Goal: Find specific page/section: Find specific page/section

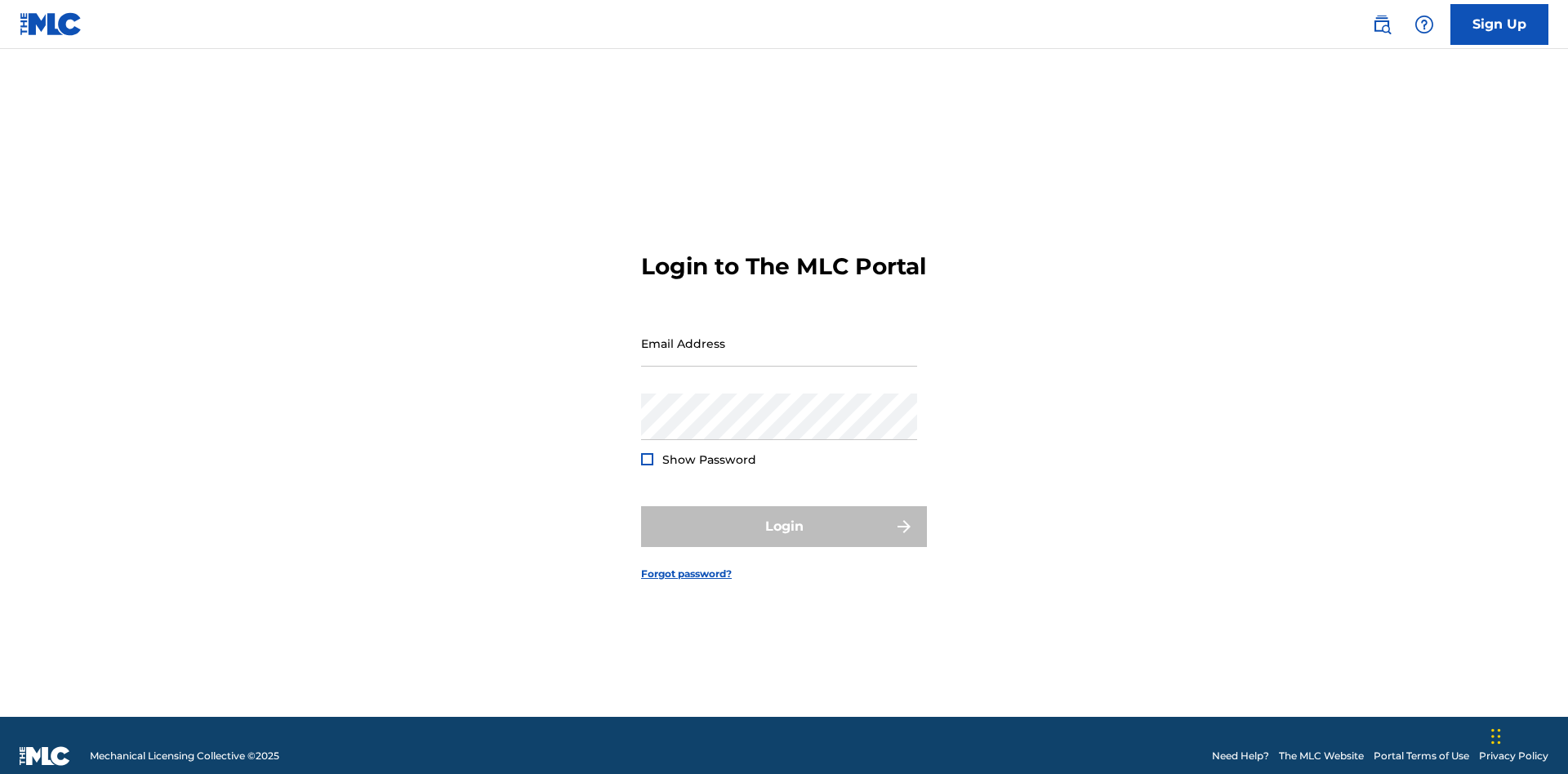
scroll to position [21, 0]
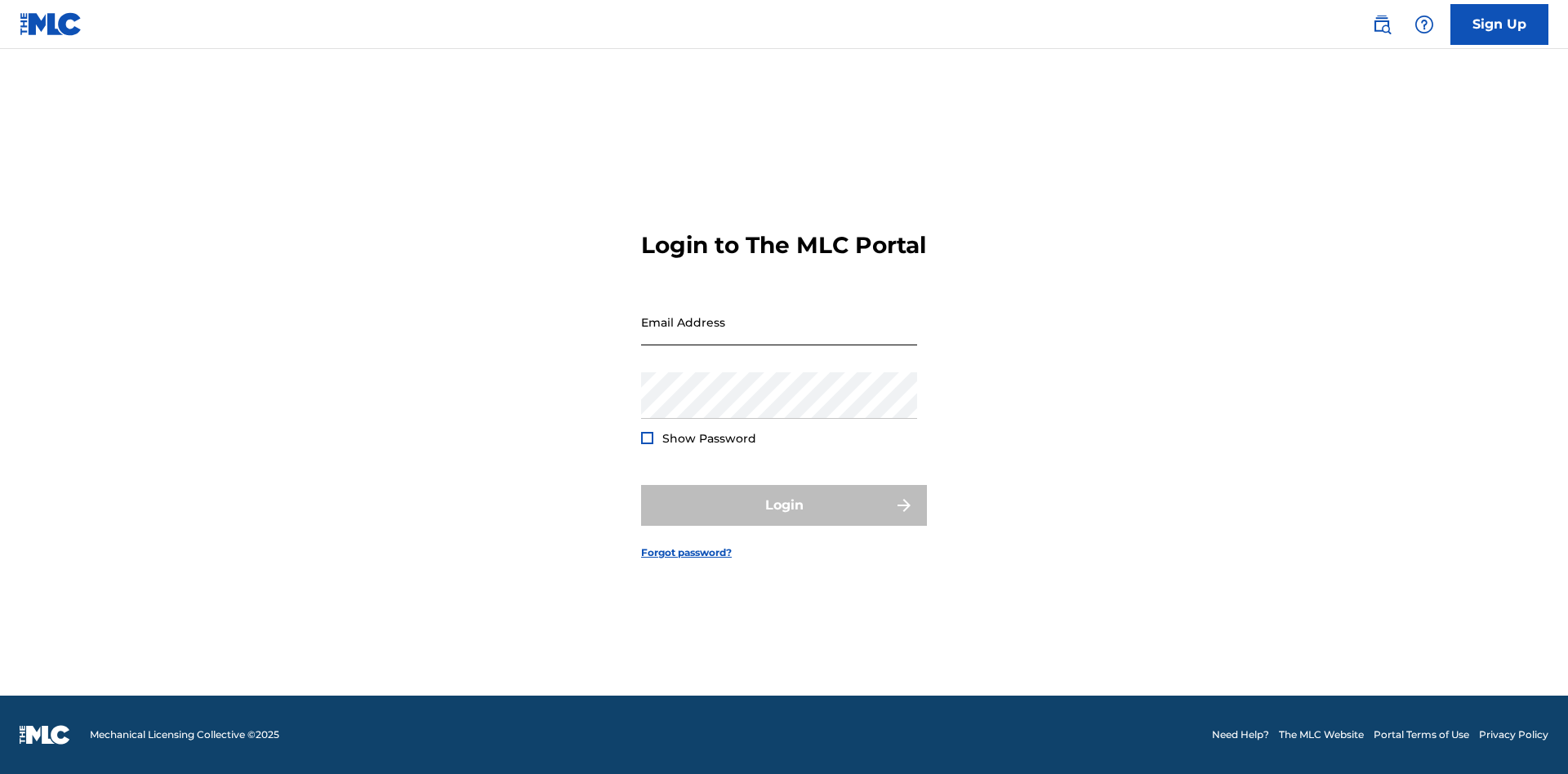
click at [779, 335] on input "Email Address" at bounding box center [779, 321] width 276 height 47
type input "[PERSON_NAME][EMAIL_ADDRESS][PERSON_NAME][DOMAIN_NAME]"
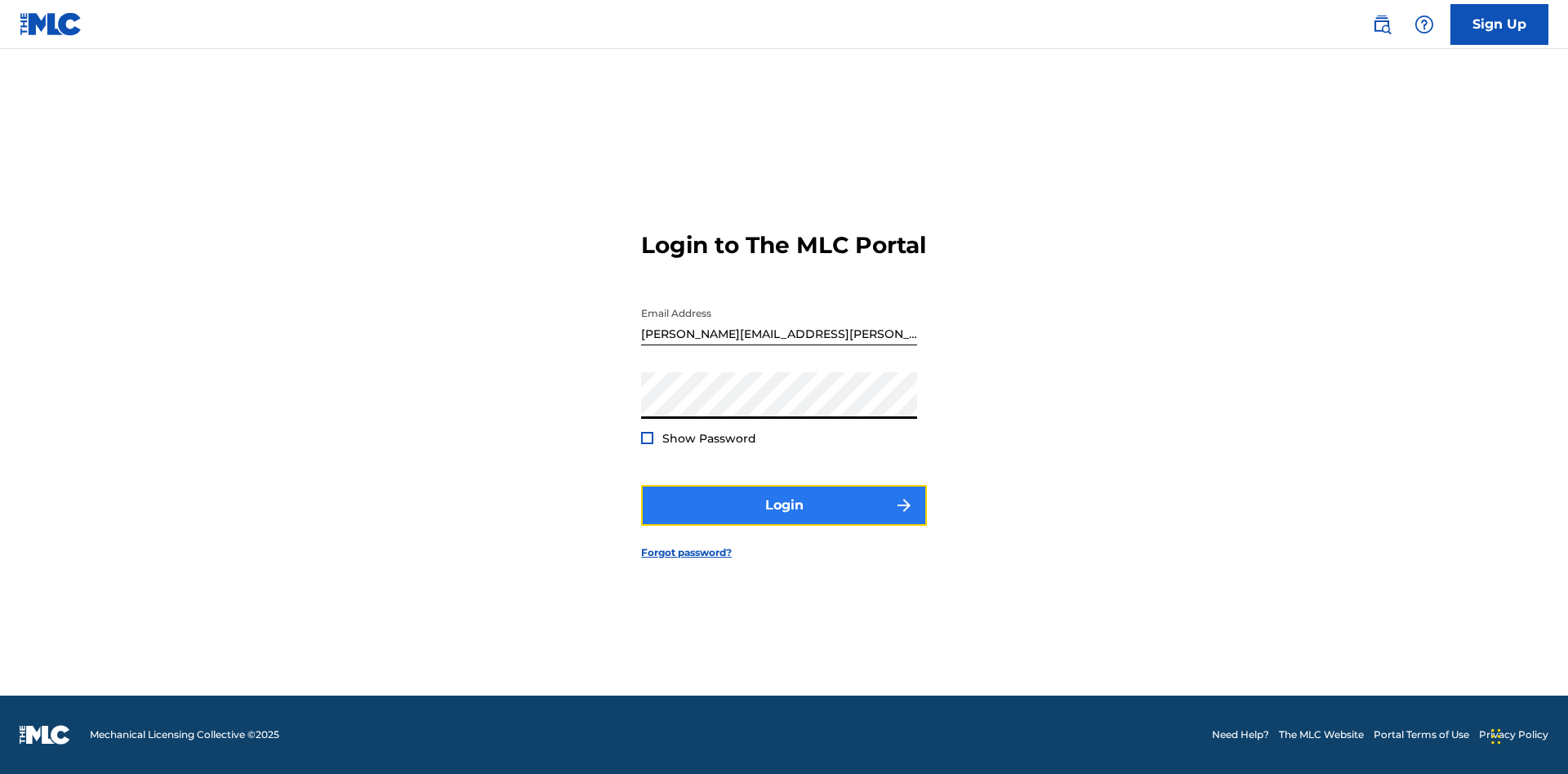
click at [784, 519] on button "Login" at bounding box center [784, 505] width 286 height 41
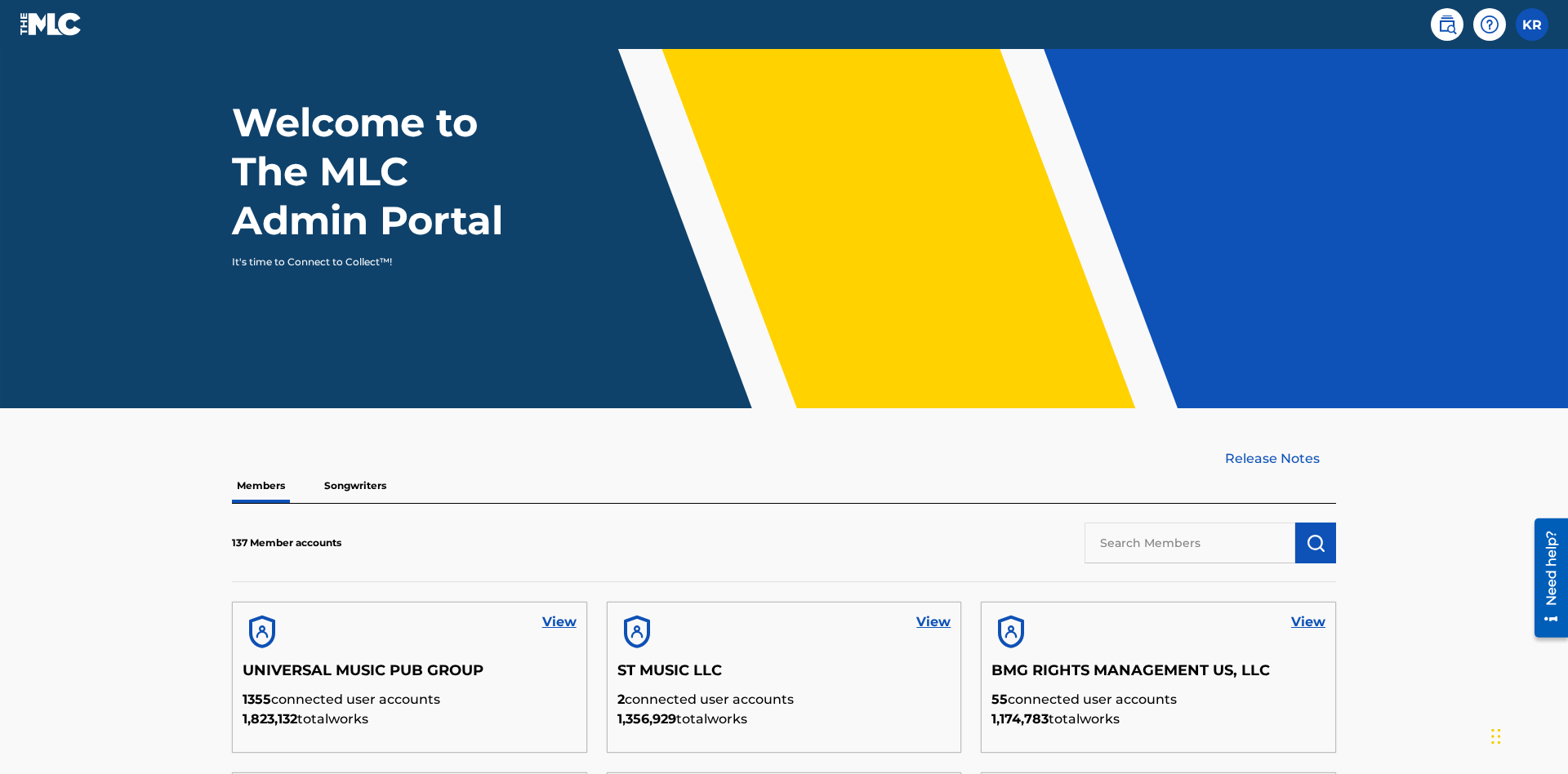
click at [1190, 522] on input "text" at bounding box center [1189, 543] width 211 height 41
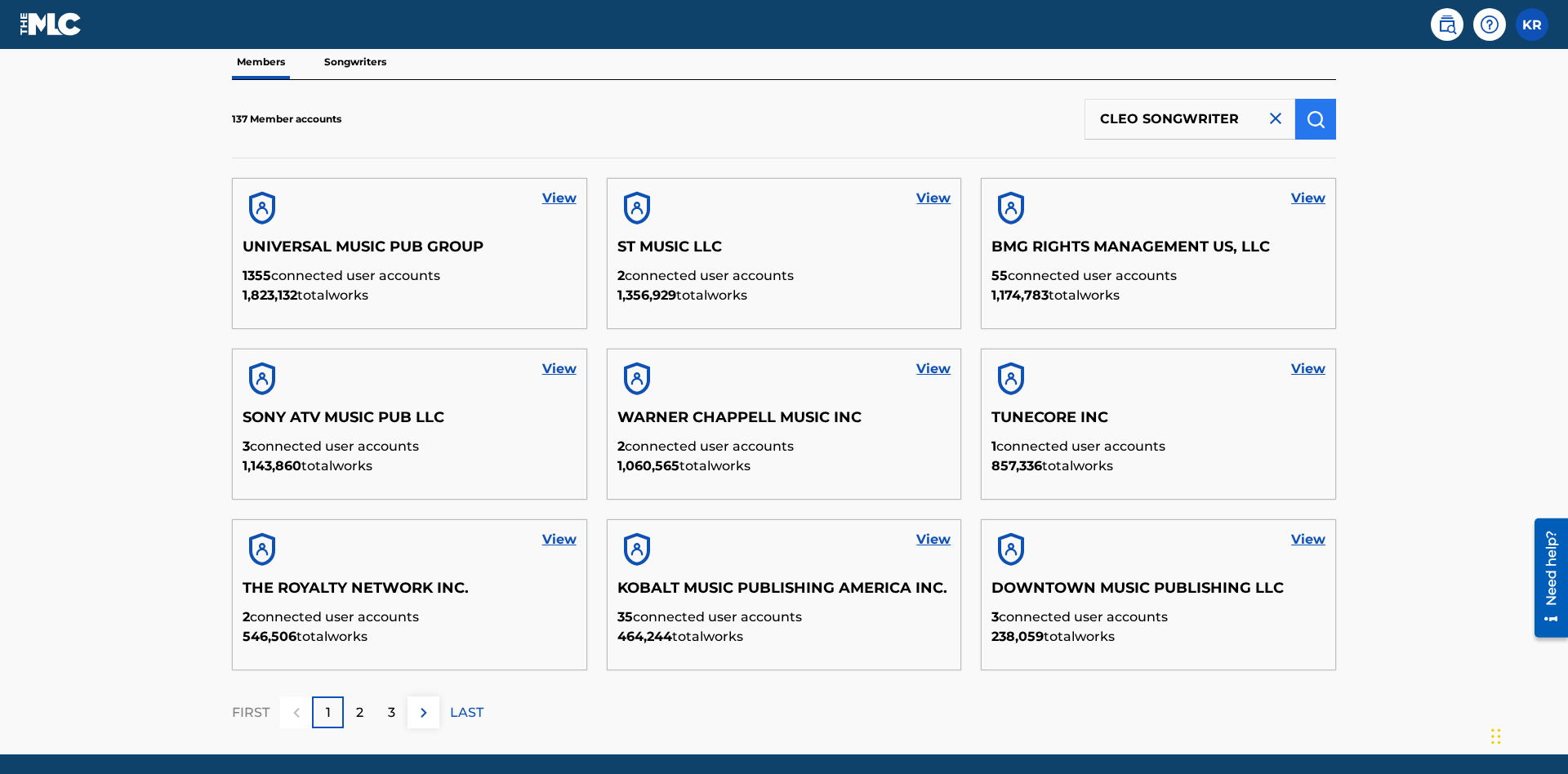
type input "CLEO SONGWRITER"
click at [1315, 109] on img "submit" at bounding box center [1315, 119] width 19 height 19
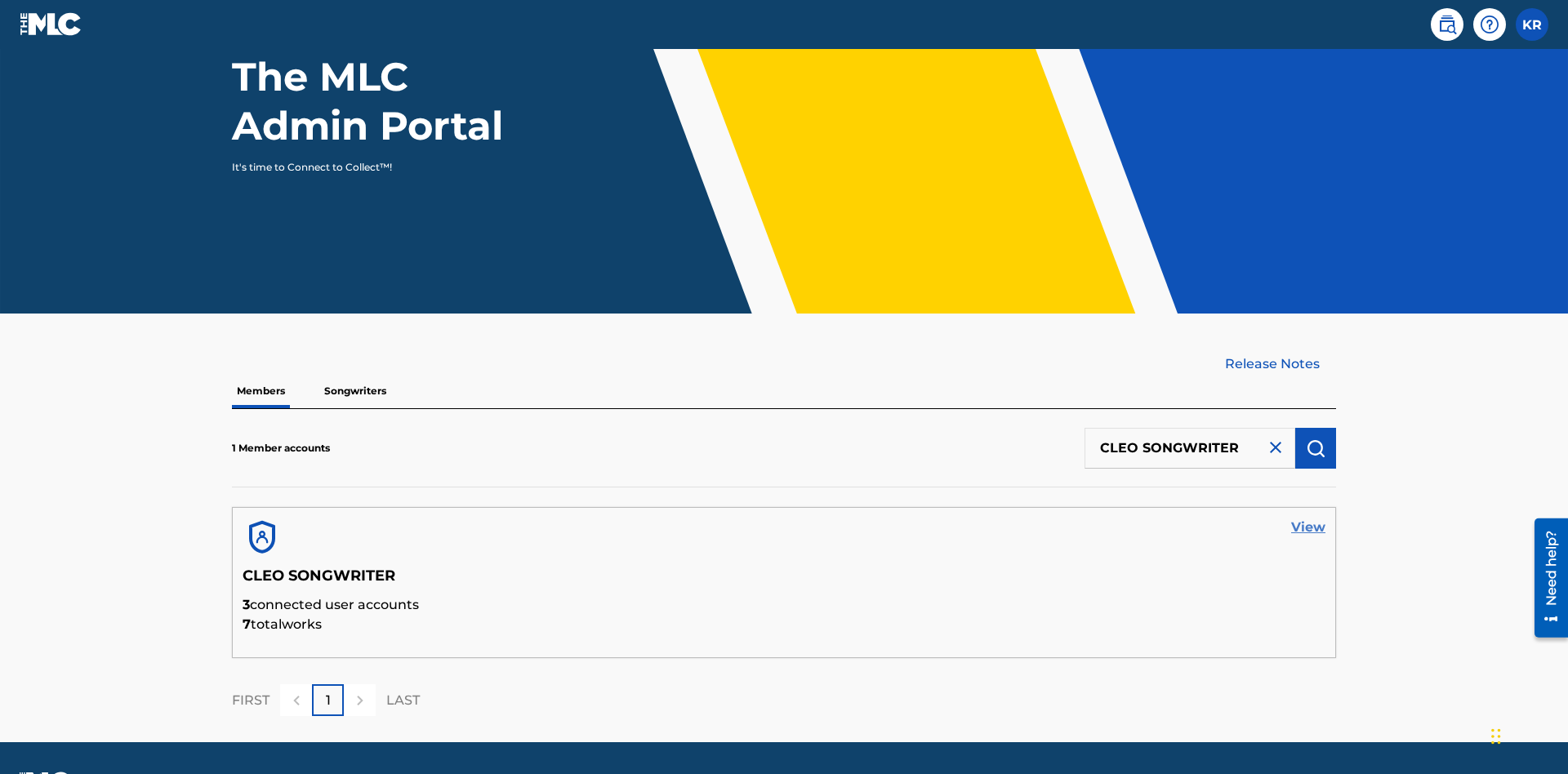
click at [1308, 517] on link "View" at bounding box center [1308, 527] width 34 height 19
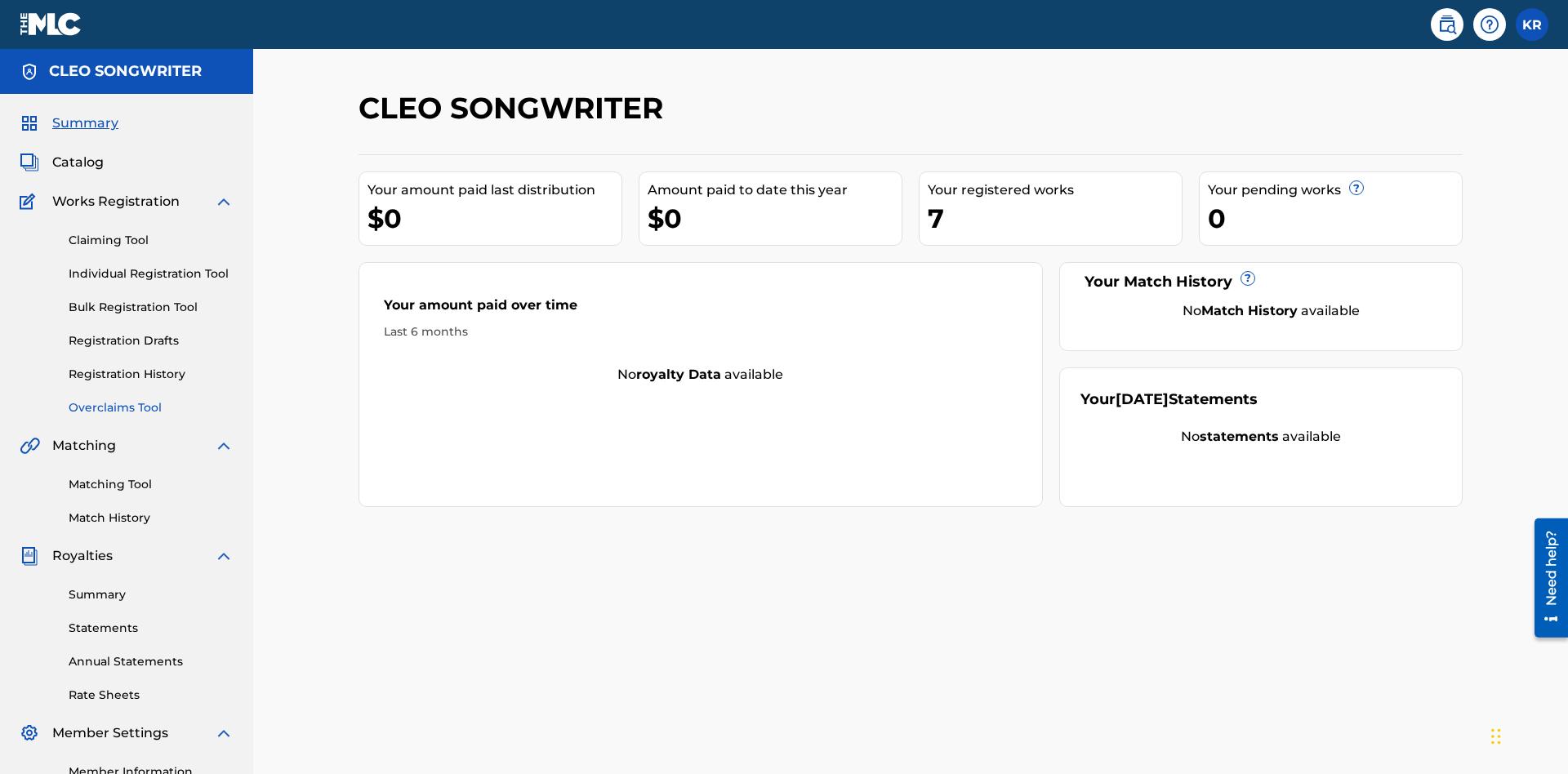
click at [151, 399] on link "Overclaims Tool" at bounding box center [151, 407] width 165 height 17
